Goal: Task Accomplishment & Management: Use online tool/utility

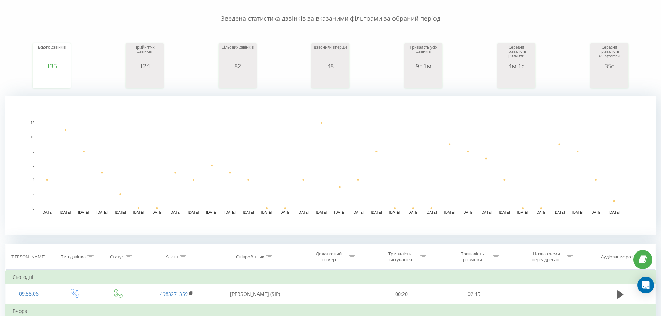
scroll to position [139, 0]
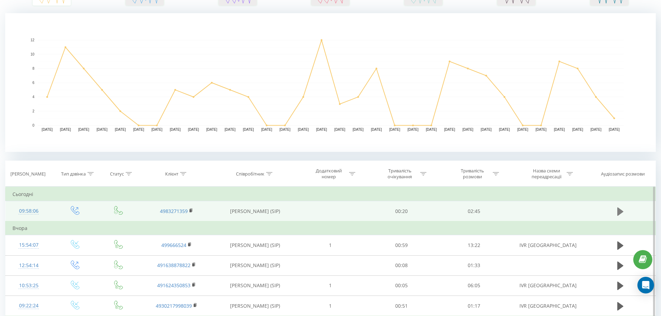
click at [616, 211] on button at bounding box center [620, 211] width 10 height 10
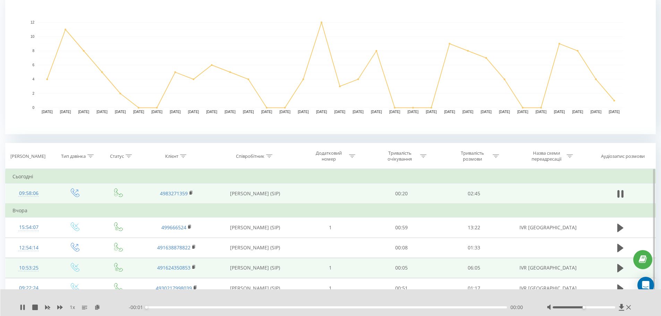
scroll to position [208, 0]
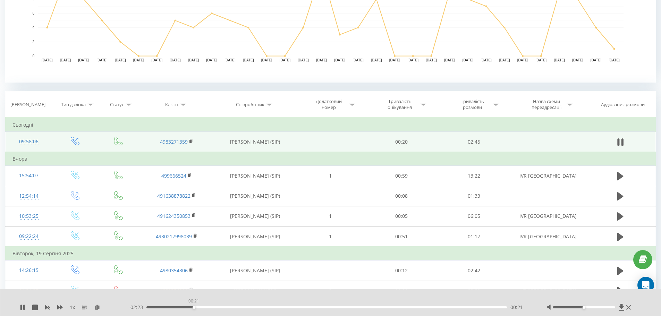
click at [194, 308] on div "00:21" at bounding box center [326, 307] width 361 height 2
click at [213, 308] on div "00:30" at bounding box center [326, 307] width 361 height 2
click at [191, 140] on rect at bounding box center [190, 141] width 2 height 3
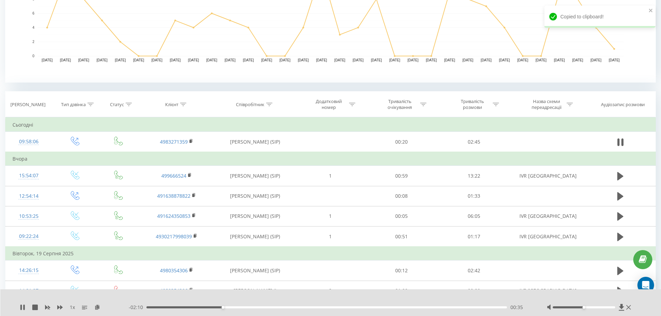
click at [184, 310] on div "- 02:10 00:35 00:35" at bounding box center [329, 307] width 401 height 7
click at [184, 308] on div "00:17" at bounding box center [326, 307] width 361 height 2
click at [184, 306] on div "00:17" at bounding box center [184, 307] width 3 height 3
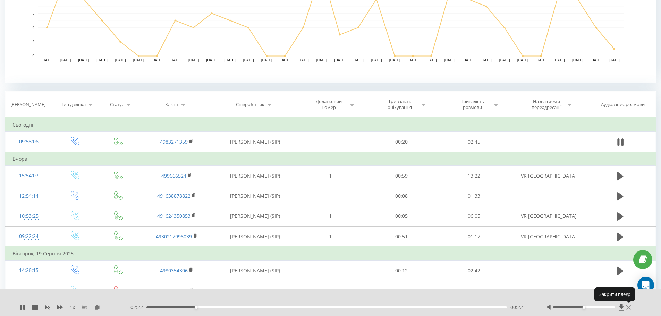
click at [630, 307] on icon at bounding box center [628, 308] width 5 height 6
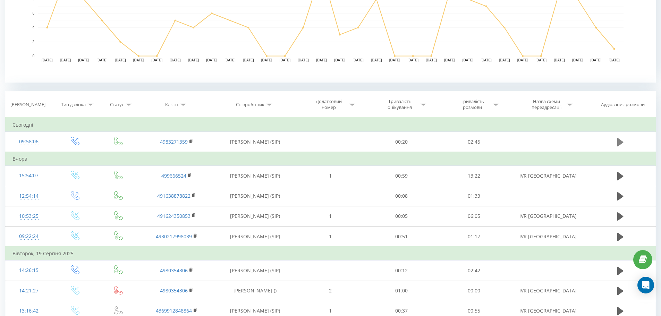
click at [618, 140] on icon at bounding box center [620, 142] width 6 height 8
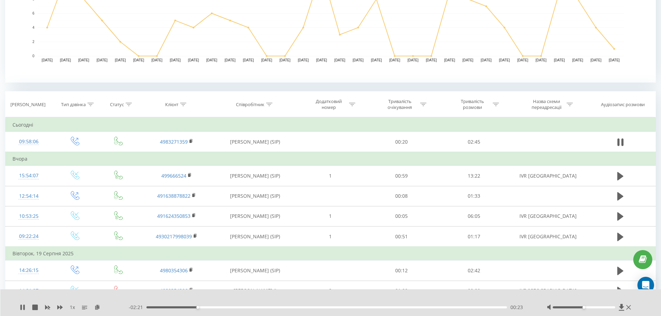
click at [170, 304] on div "1 x - 02:21 00:23 00:23" at bounding box center [330, 302] width 661 height 27
click at [171, 306] on div "- 02:21 00:23 00:23" at bounding box center [329, 307] width 401 height 7
click at [173, 306] on div "- 02:21 00:24 00:24" at bounding box center [329, 307] width 401 height 7
click at [174, 307] on div "00:24" at bounding box center [326, 307] width 361 height 2
drag, startPoint x: 583, startPoint y: 307, endPoint x: 595, endPoint y: 307, distance: 12.2
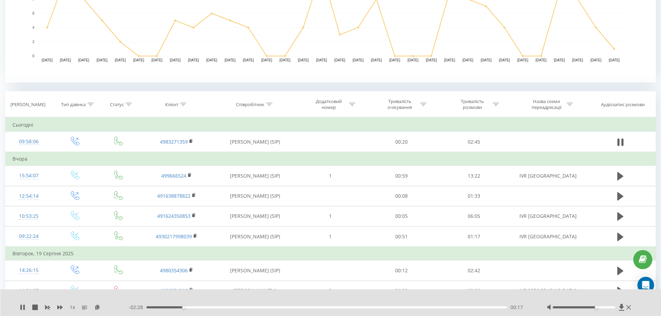
click at [595, 307] on div "Accessibility label" at bounding box center [596, 307] width 3 height 3
click at [628, 308] on icon at bounding box center [628, 308] width 5 height 6
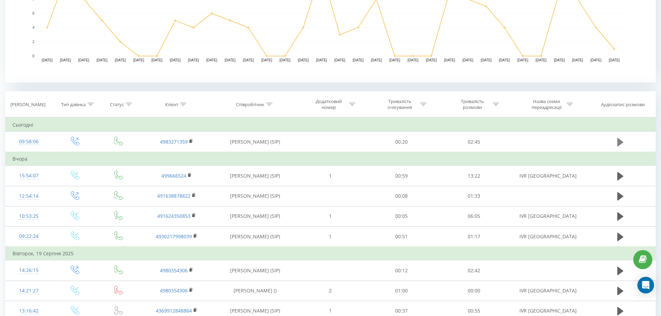
click at [622, 139] on icon at bounding box center [620, 142] width 6 height 10
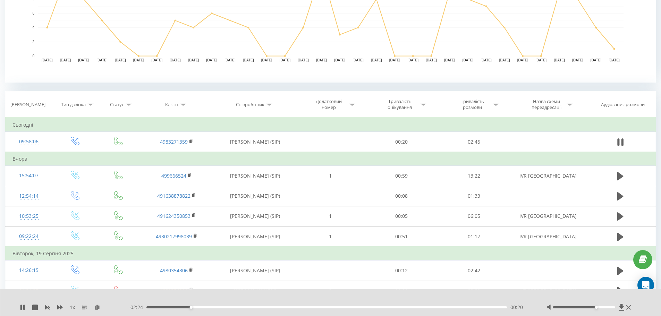
click at [306, 309] on div "- 02:24 00:20 00:20" at bounding box center [329, 307] width 401 height 7
click at [300, 305] on div "- 02:24 00:20 00:20" at bounding box center [329, 307] width 401 height 7
click at [300, 307] on div "- 02:23 00:21 00:21" at bounding box center [329, 307] width 401 height 7
click at [300, 307] on div "00:21" at bounding box center [326, 307] width 361 height 2
click at [281, 307] on div "00:00" at bounding box center [326, 307] width 361 height 2
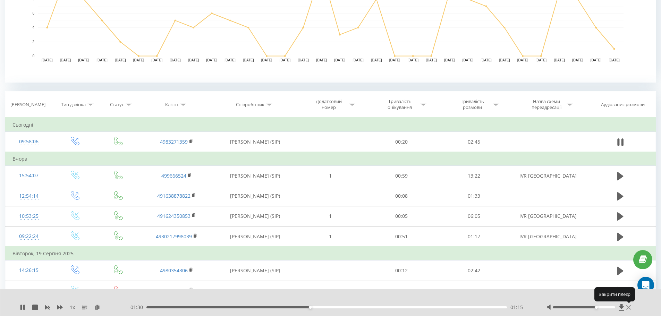
click at [629, 306] on icon at bounding box center [628, 308] width 5 height 6
